Goal: Check status: Check status

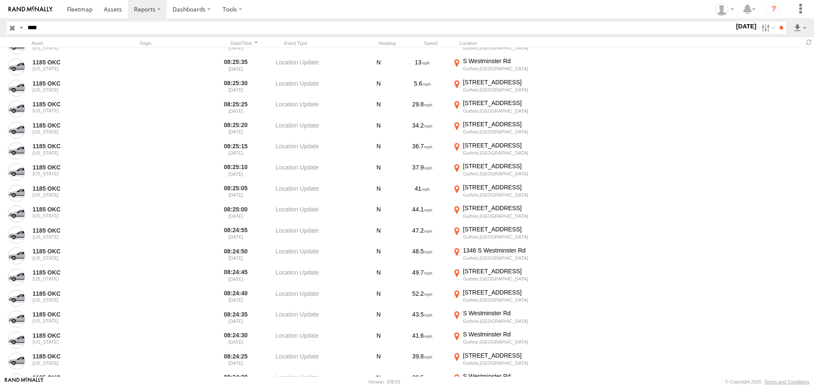
scroll to position [12045, 0]
click at [738, 26] on label "23 Sep 25" at bounding box center [746, 26] width 24 height 9
click at [0, 0] on label at bounding box center [0, 0] width 0 height 0
click at [781, 30] on input "**" at bounding box center [781, 28] width 10 height 12
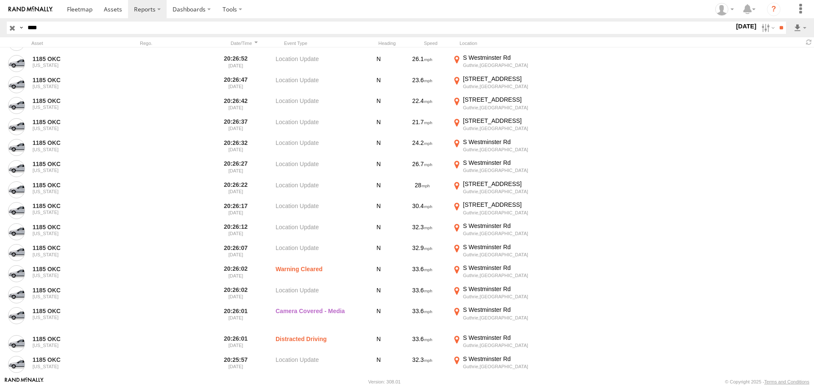
scroll to position [1399, 0]
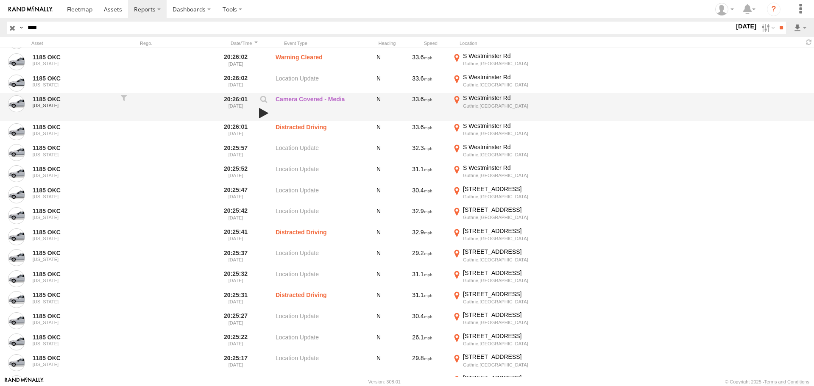
click at [263, 112] on link at bounding box center [263, 113] width 14 height 12
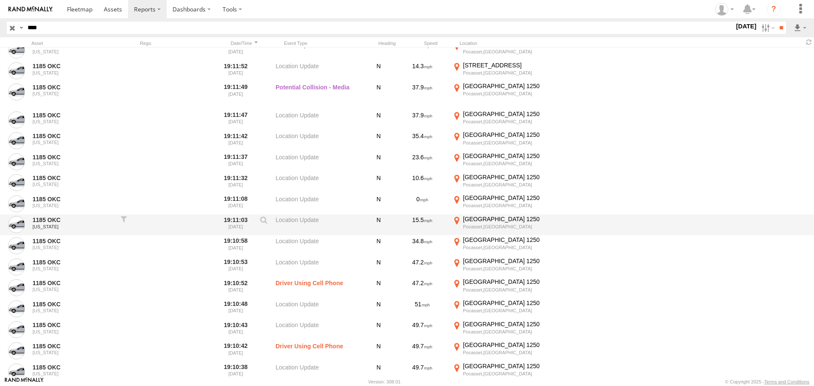
scroll to position [17591, 0]
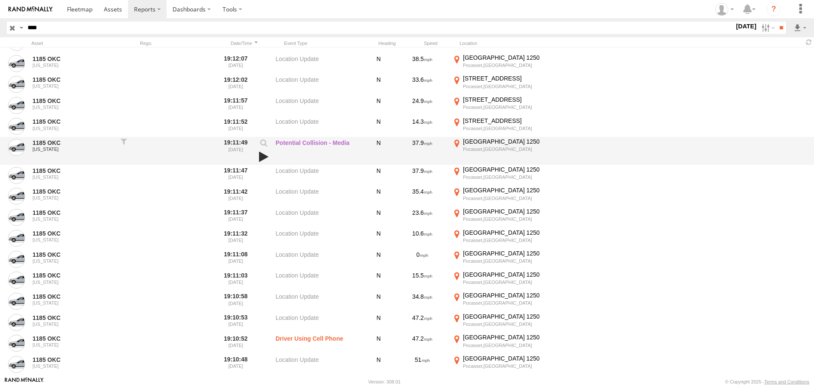
click at [263, 156] on link at bounding box center [263, 157] width 14 height 12
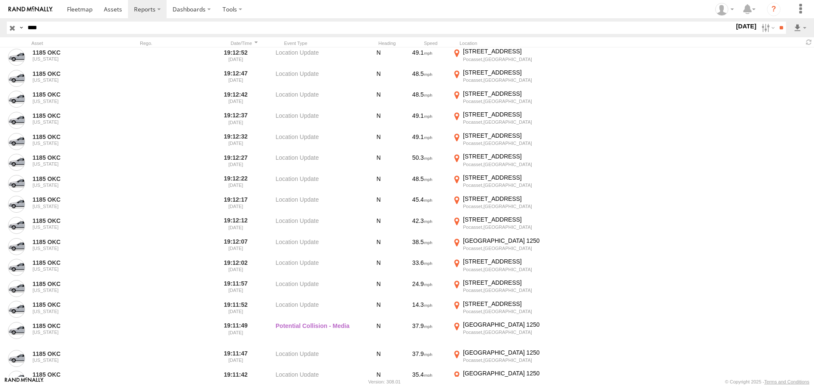
scroll to position [17379, 0]
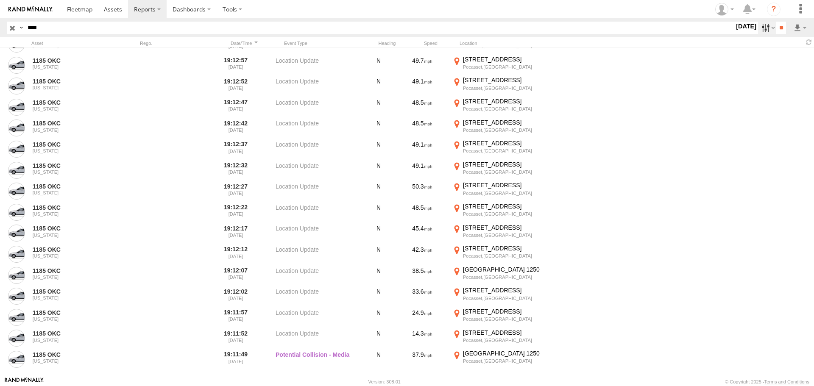
click at [762, 26] on label at bounding box center [767, 28] width 18 height 12
click at [0, 0] on span "Driving Using Cell Phone" at bounding box center [0, 0] width 0 height 0
click at [0, 0] on span "Driver Distracted" at bounding box center [0, 0] width 0 height 0
click at [0, 0] on span "Driving Using Cell Phone" at bounding box center [0, 0] width 0 height 0
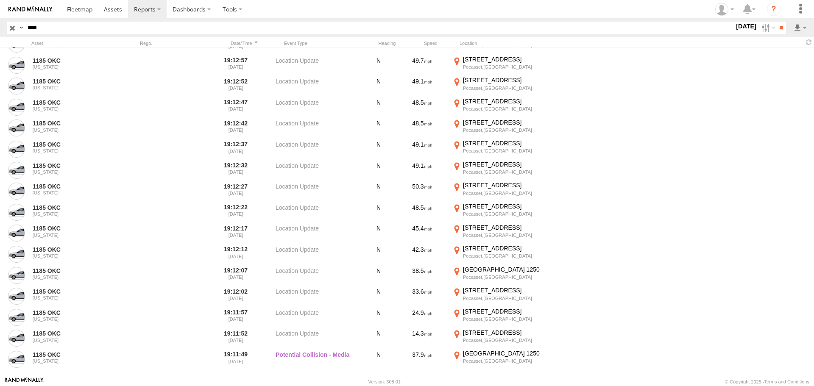
scroll to position [509, 0]
click at [0, 0] on span "Potential Collision" at bounding box center [0, 0] width 0 height 0
click at [776, 25] on input "**" at bounding box center [781, 28] width 10 height 12
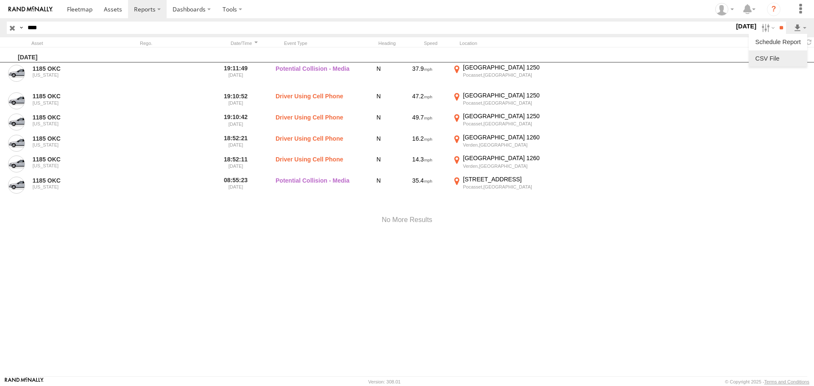
click at [772, 59] on link at bounding box center [778, 58] width 52 height 13
click at [739, 27] on label "22 Sep 25" at bounding box center [746, 26] width 24 height 9
click at [0, 0] on label at bounding box center [0, 0] width 0 height 0
click at [782, 25] on input "**" at bounding box center [781, 28] width 10 height 12
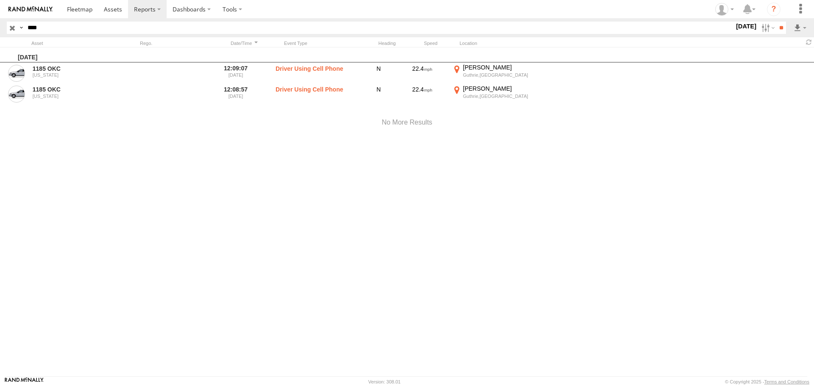
click at [0, 0] on span "Potential Collision" at bounding box center [0, 0] width 0 height 0
click at [0, 0] on span "Driving Using Cell Phone" at bounding box center [0, 0] width 0 height 0
click at [0, 0] on span "Driver Distracted" at bounding box center [0, 0] width 0 height 0
click at [781, 27] on input "**" at bounding box center [781, 28] width 10 height 12
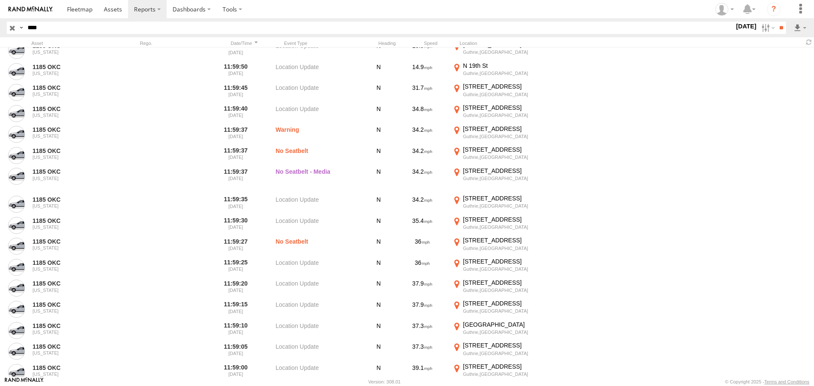
scroll to position [5044, 0]
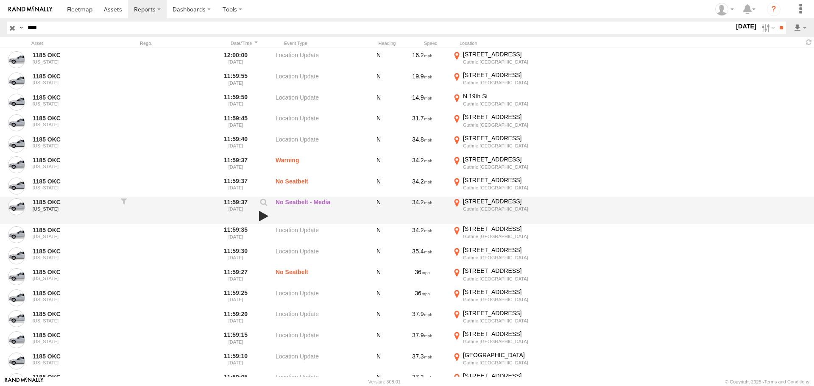
click at [263, 214] on link at bounding box center [263, 216] width 14 height 12
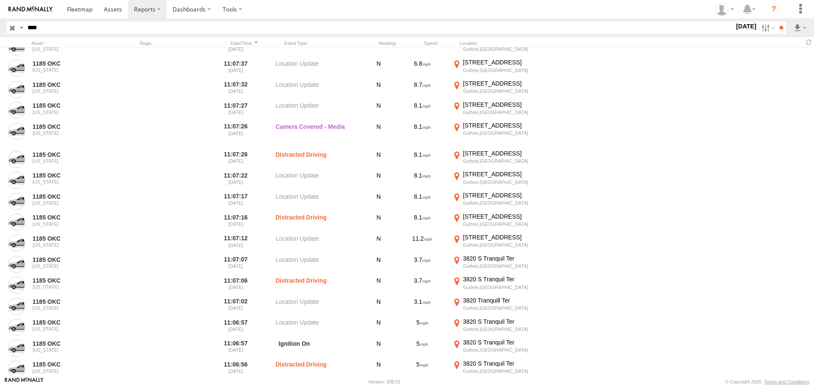
scroll to position [11148, 0]
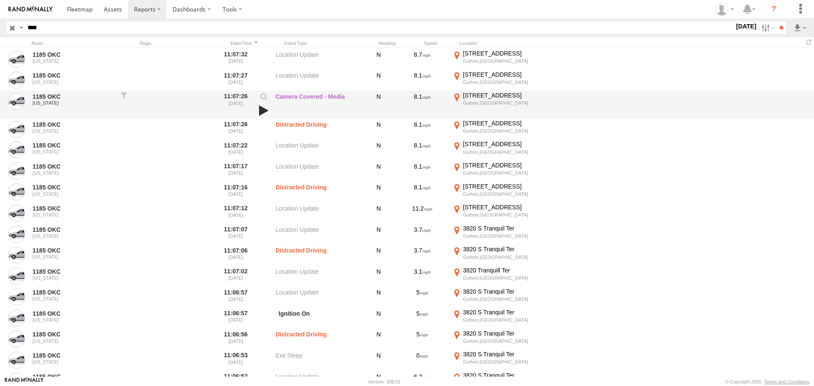
click at [262, 111] on link at bounding box center [263, 111] width 14 height 12
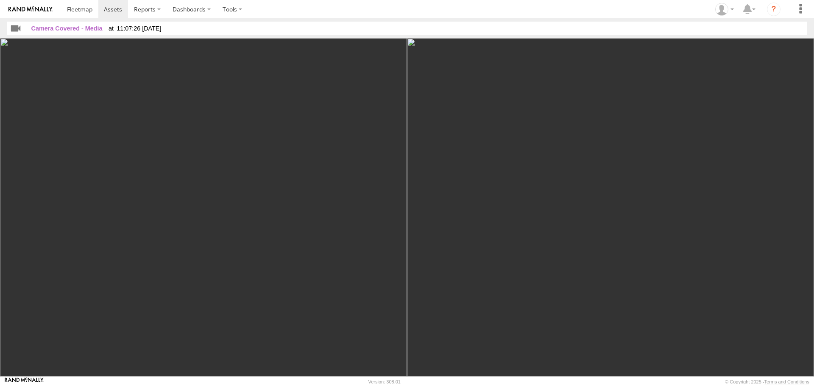
click at [776, 287] on img at bounding box center [610, 207] width 407 height 339
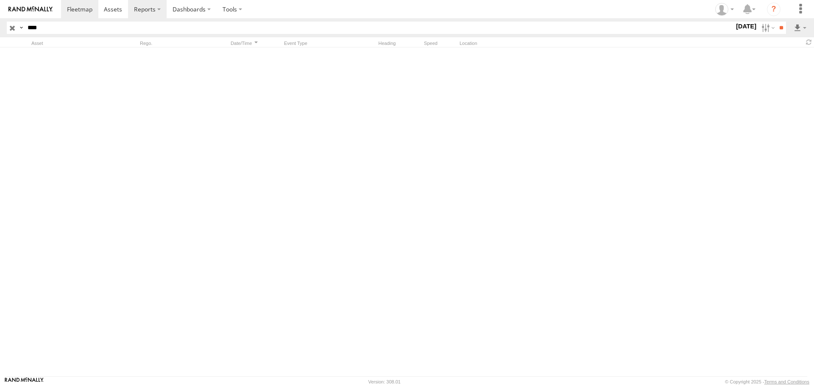
scroll to position [11148, 0]
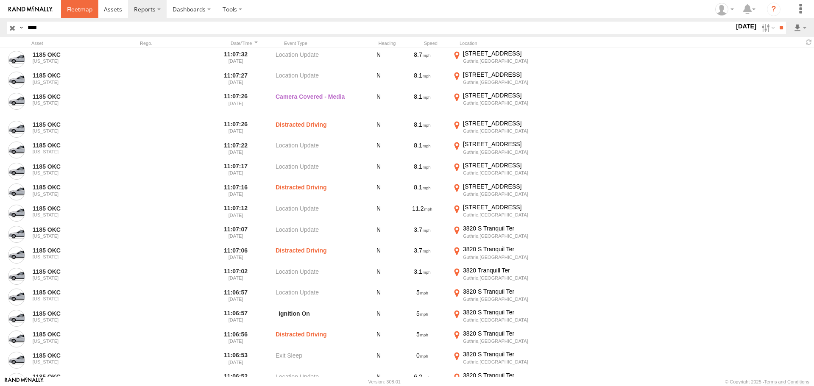
click at [74, 8] on span at bounding box center [79, 9] width 25 height 8
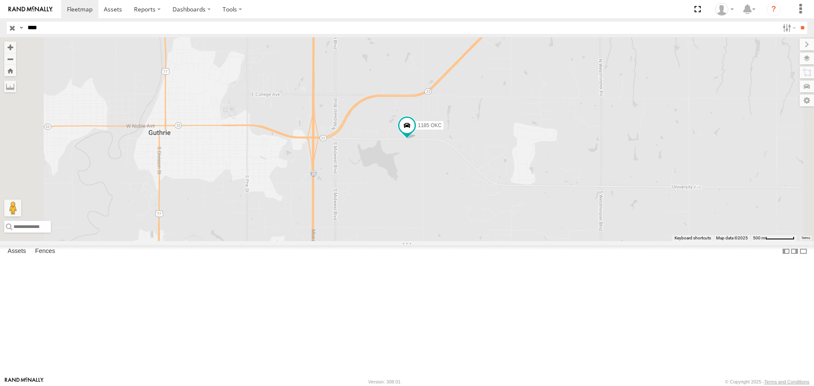
click at [0, 0] on link at bounding box center [0, 0] width 0 height 0
